Goal: Complete application form: Complete application form

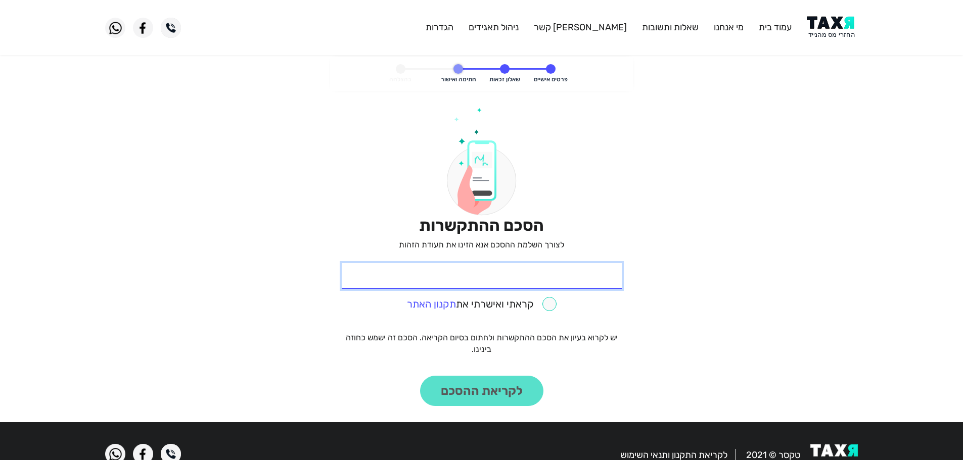
click at [545, 282] on input "* תעודת זהות" at bounding box center [482, 276] width 280 height 26
type input "3"
type input "68050251"
click at [549, 309] on input "checkbox" at bounding box center [482, 304] width 150 height 14
checkbox input "true"
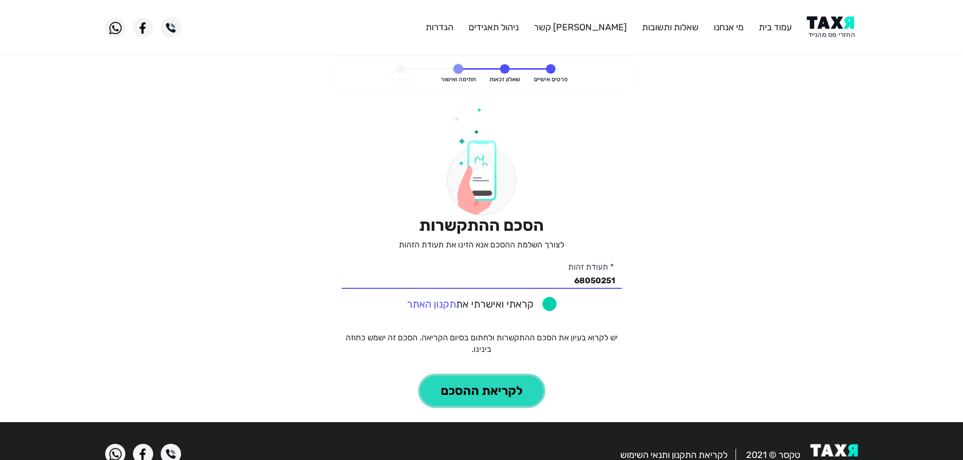
click at [515, 402] on button "לקריאת ההסכם" at bounding box center [481, 391] width 123 height 30
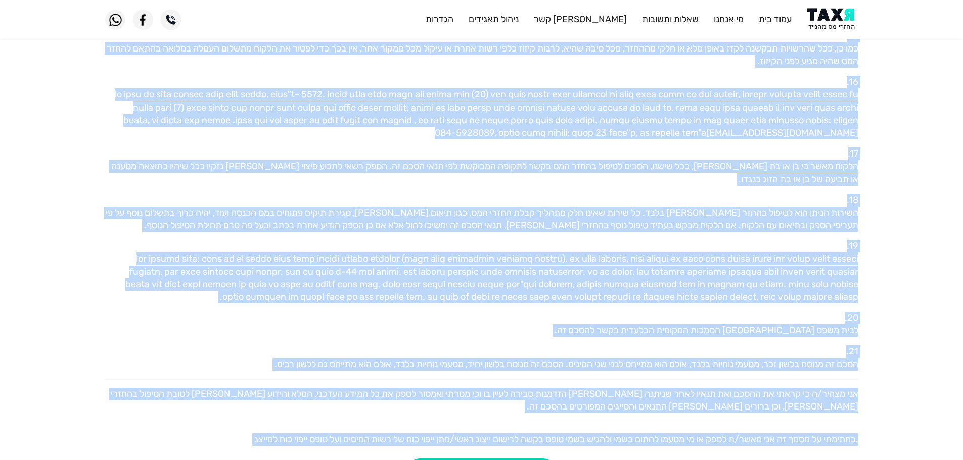
scroll to position [896, 0]
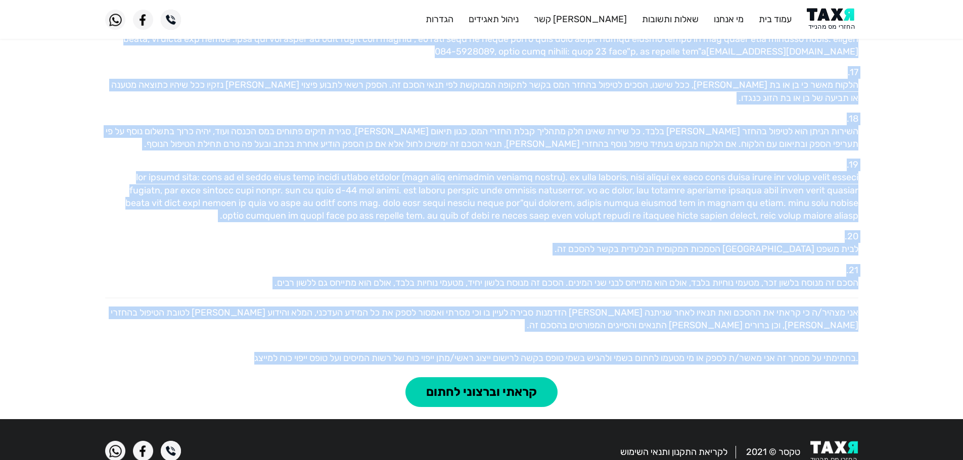
drag, startPoint x: 851, startPoint y: 134, endPoint x: 216, endPoint y: 348, distance: 669.7
copy div "שנחתם בתאריך 24.08.2025 בין טקסר החזרי מס בע"מ (ח.פ. 516390721) מרחוב הרצל 91 ר…"
click at [517, 377] on button "קראתי וברצוני לחתום" at bounding box center [481, 392] width 152 height 30
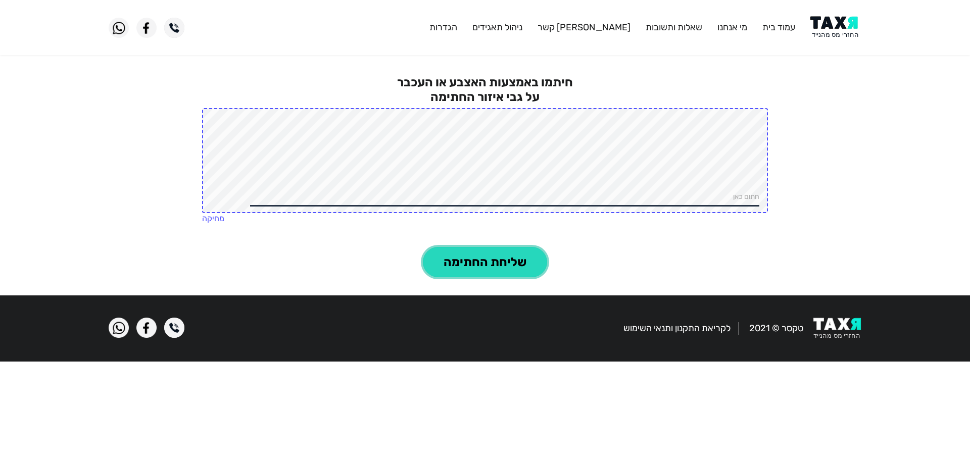
click at [525, 267] on button "שליחת החתימה" at bounding box center [485, 262] width 124 height 30
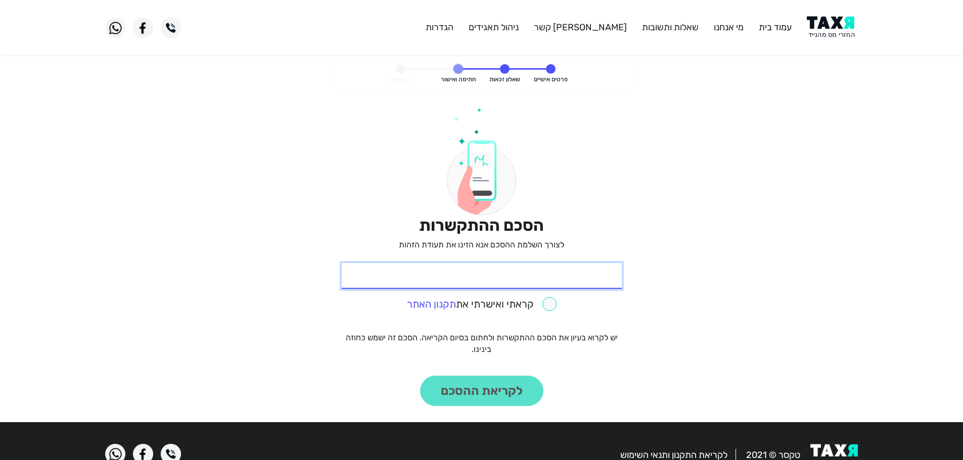
click at [568, 281] on input "* תעודת זהות" at bounding box center [482, 276] width 280 height 26
paste input "068050251"
type input "068050251"
click at [552, 302] on input "checkbox" at bounding box center [482, 304] width 150 height 14
checkbox input "true"
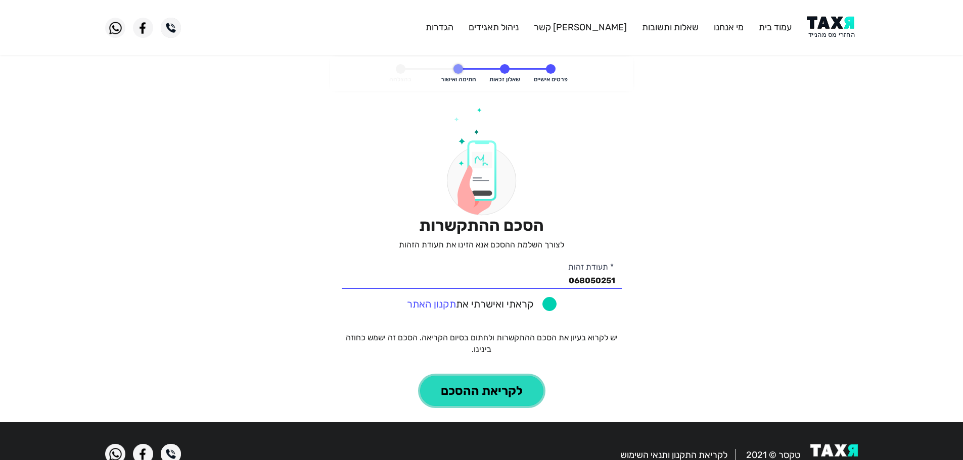
click at [517, 398] on button "לקריאת ההסכם" at bounding box center [481, 391] width 123 height 30
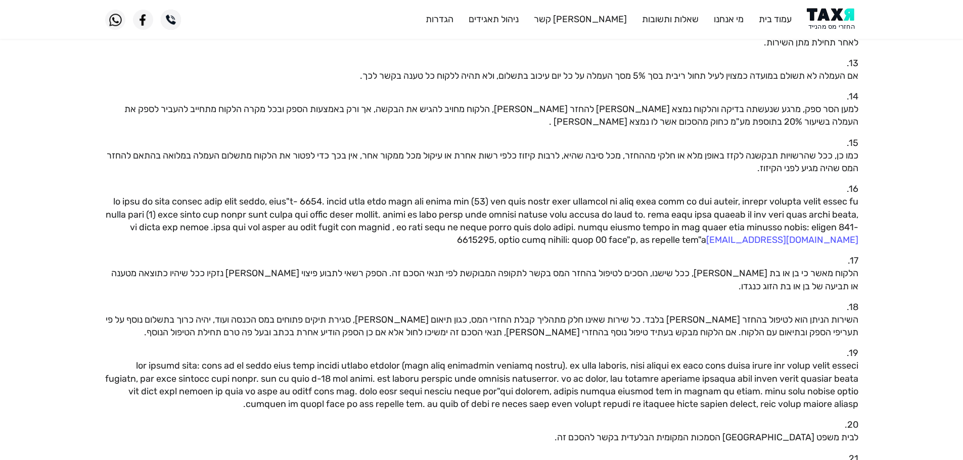
scroll to position [896, 0]
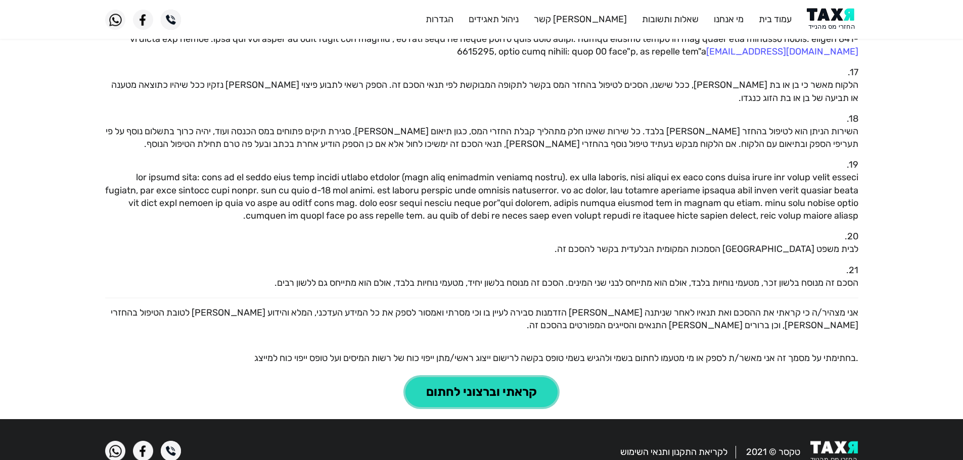
click at [526, 377] on button "קראתי וברצוני לחתום" at bounding box center [481, 392] width 152 height 30
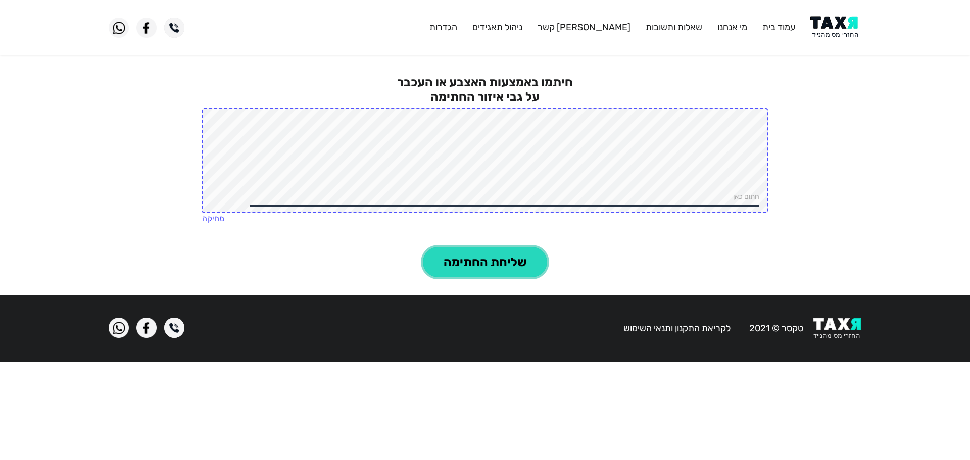
click at [500, 259] on button "שליחת החתימה" at bounding box center [485, 262] width 124 height 30
